Goal: Information Seeking & Learning: Find contact information

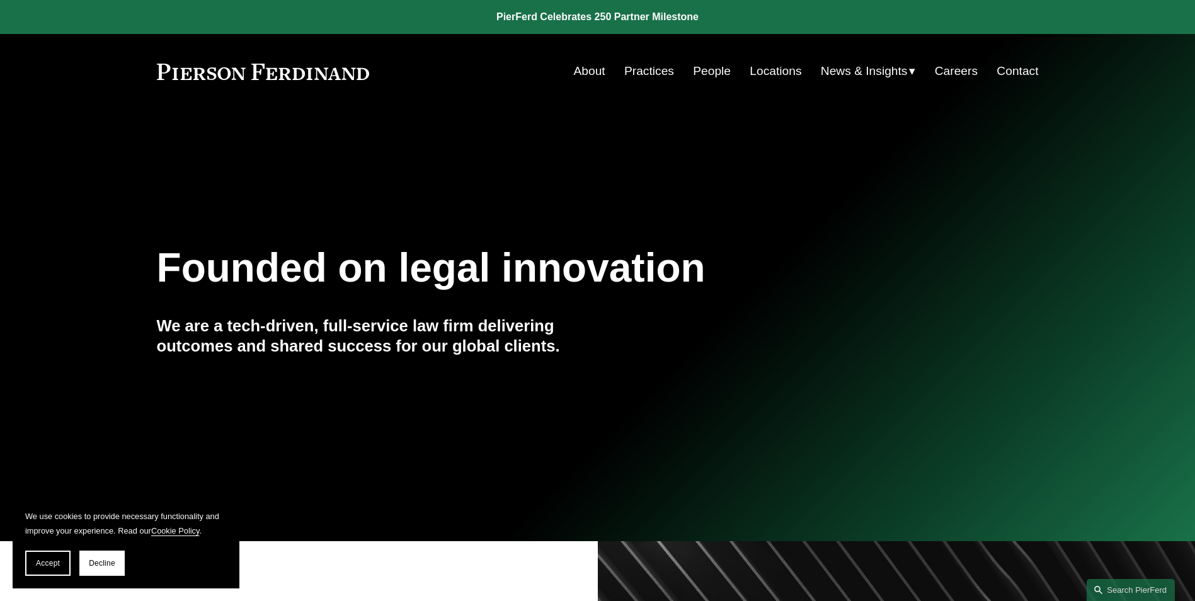
click at [710, 69] on link "People" at bounding box center [712, 71] width 38 height 24
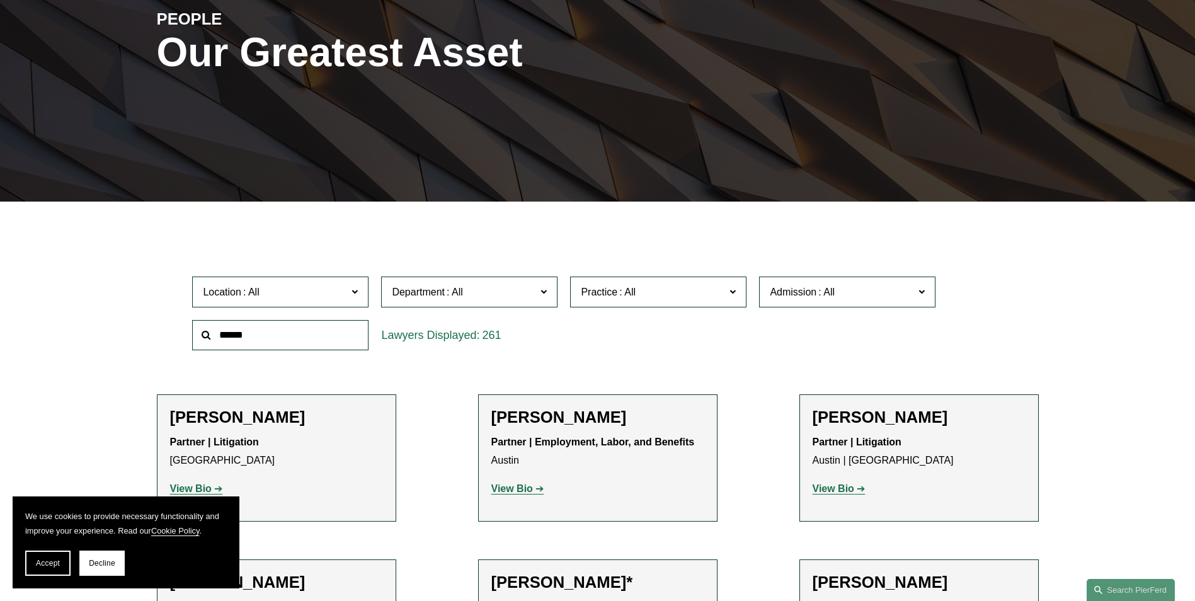
scroll to position [53, 0]
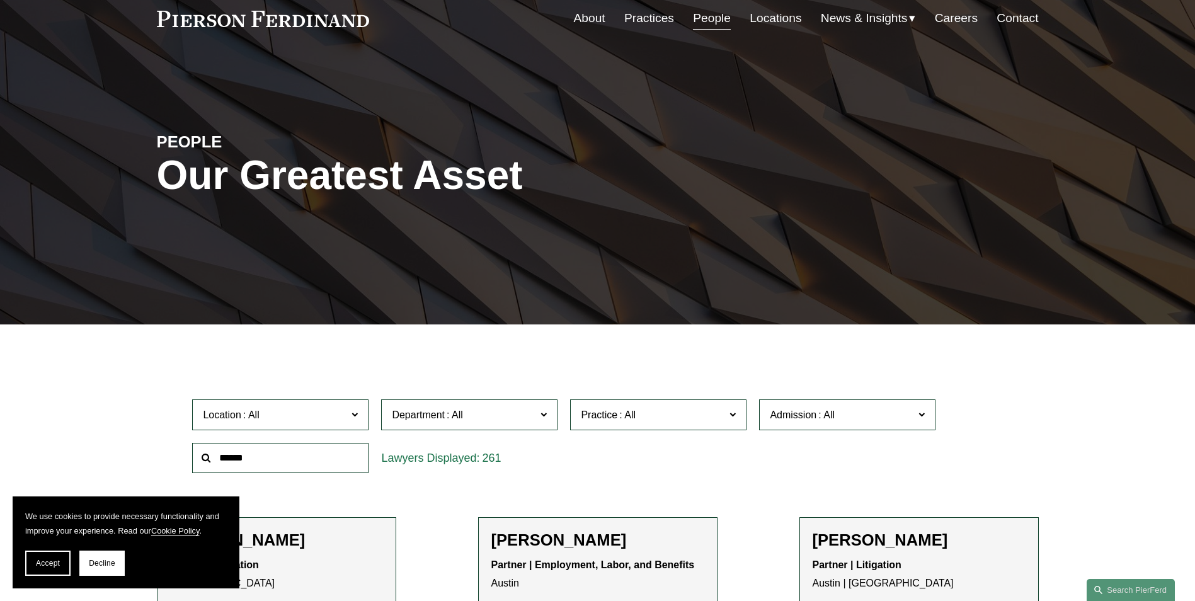
click at [276, 461] on input "text" at bounding box center [280, 458] width 176 height 31
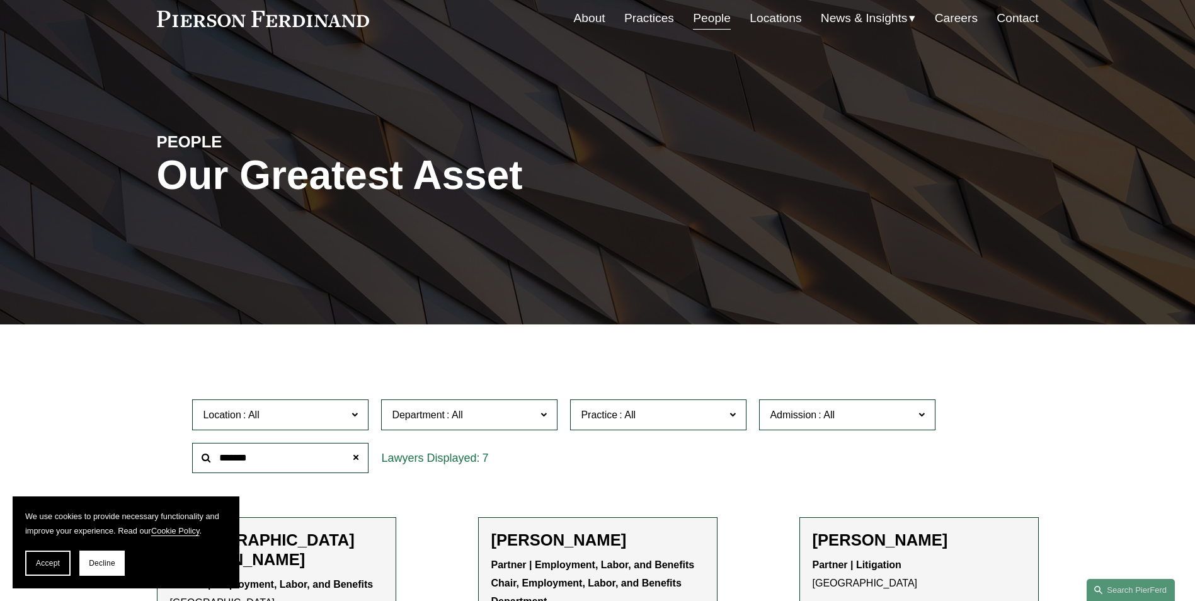
type input "*******"
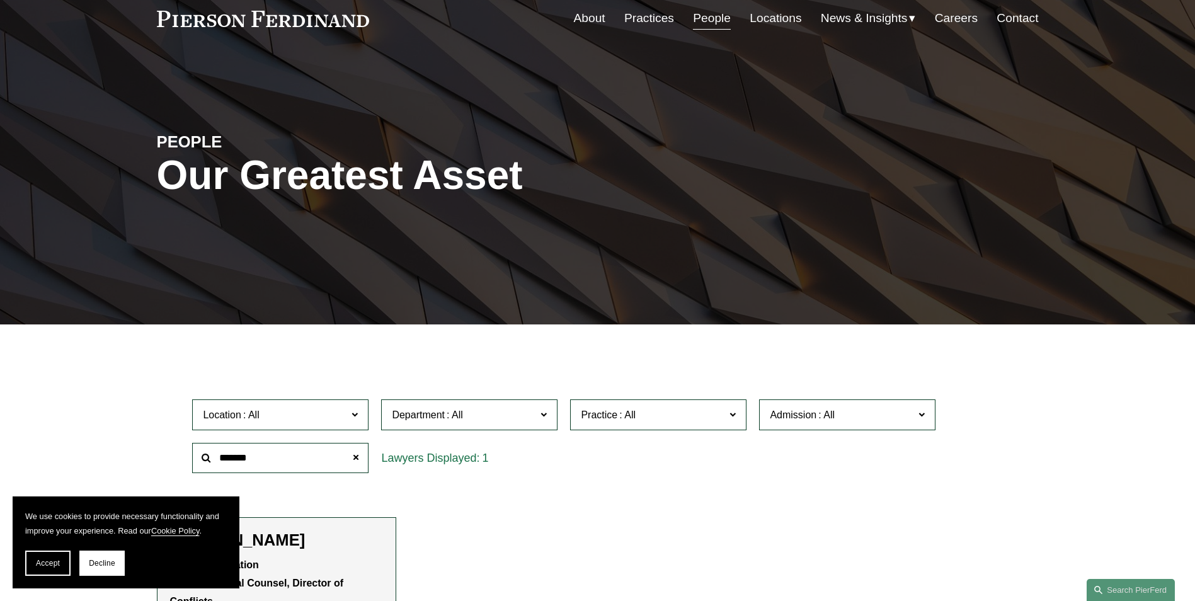
scroll to position [242, 0]
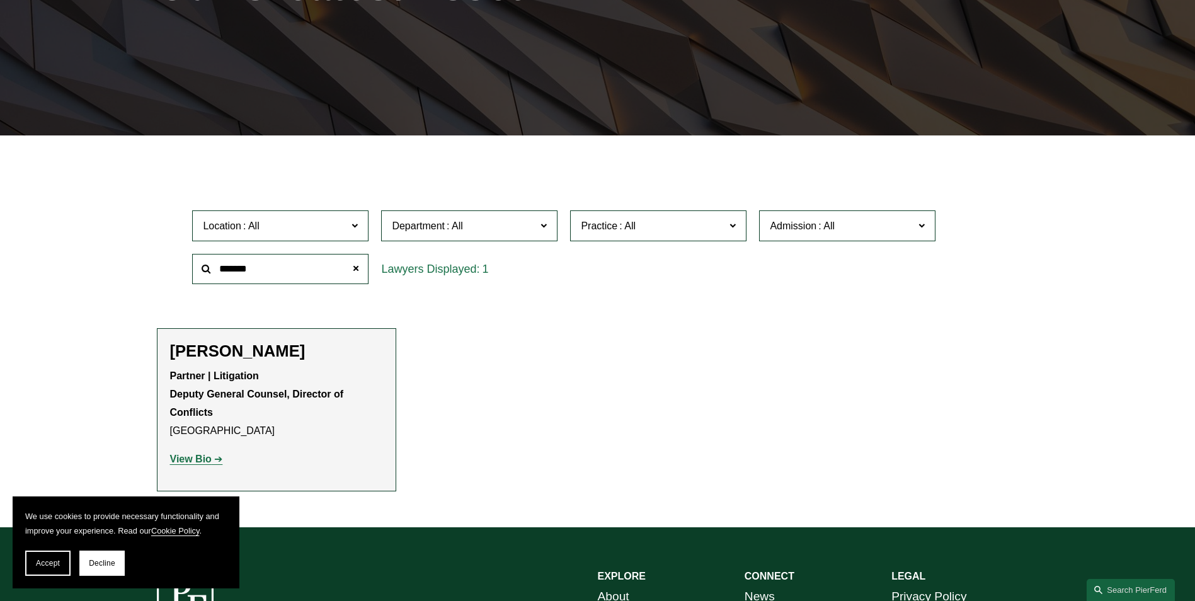
click at [240, 398] on strong "Partner | Litigation Deputy General Counsel, Director of Conflicts" at bounding box center [258, 394] width 176 height 47
click at [185, 455] on strong "View Bio" at bounding box center [191, 459] width 42 height 11
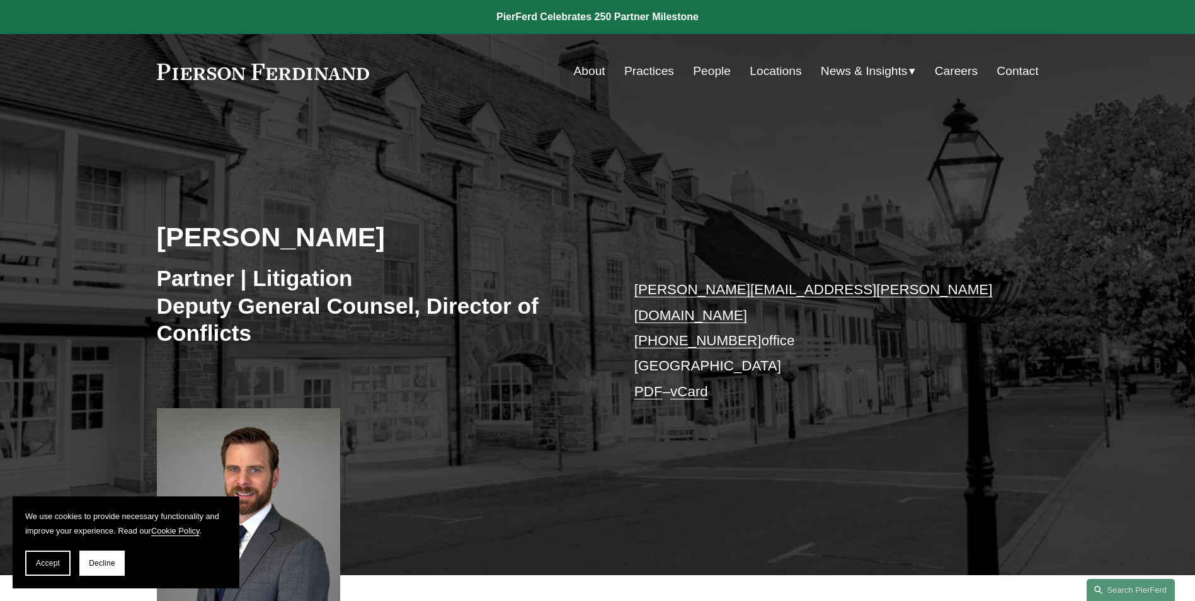
click at [757, 71] on link "Locations" at bounding box center [776, 71] width 52 height 24
